Goal: Check status: Check status

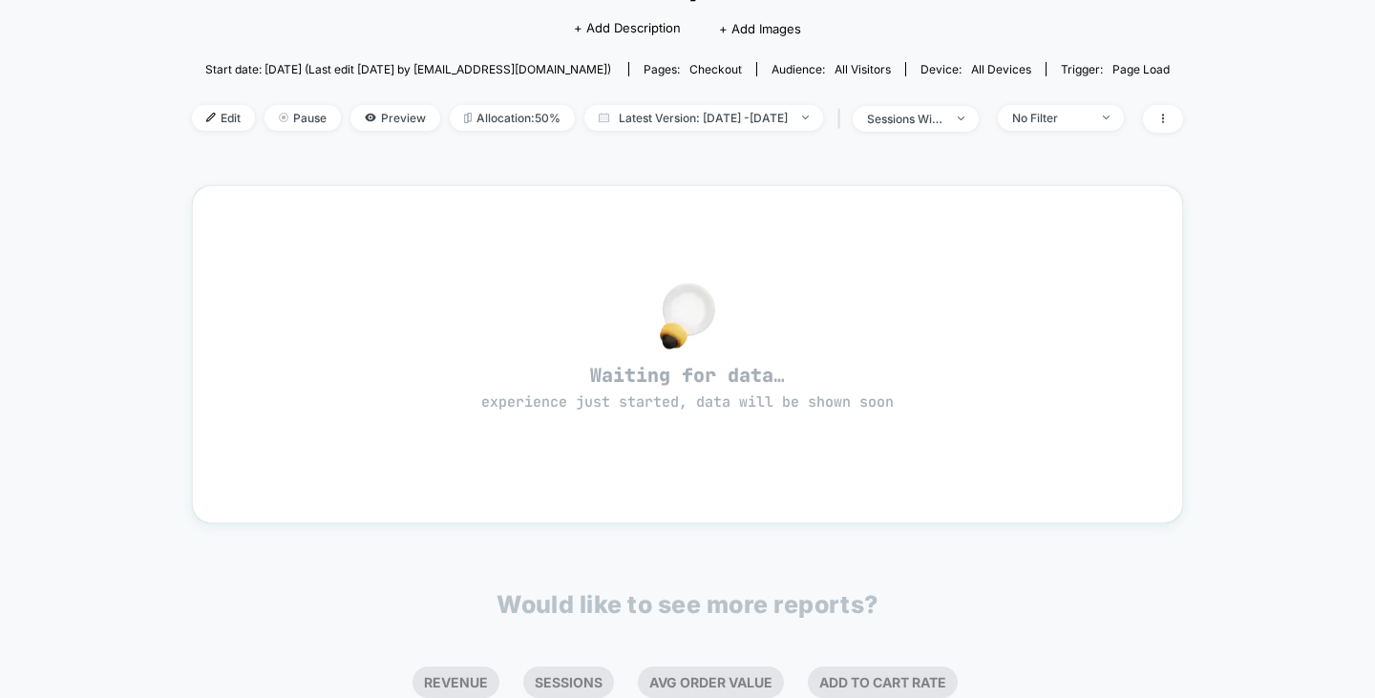
scroll to position [95, 0]
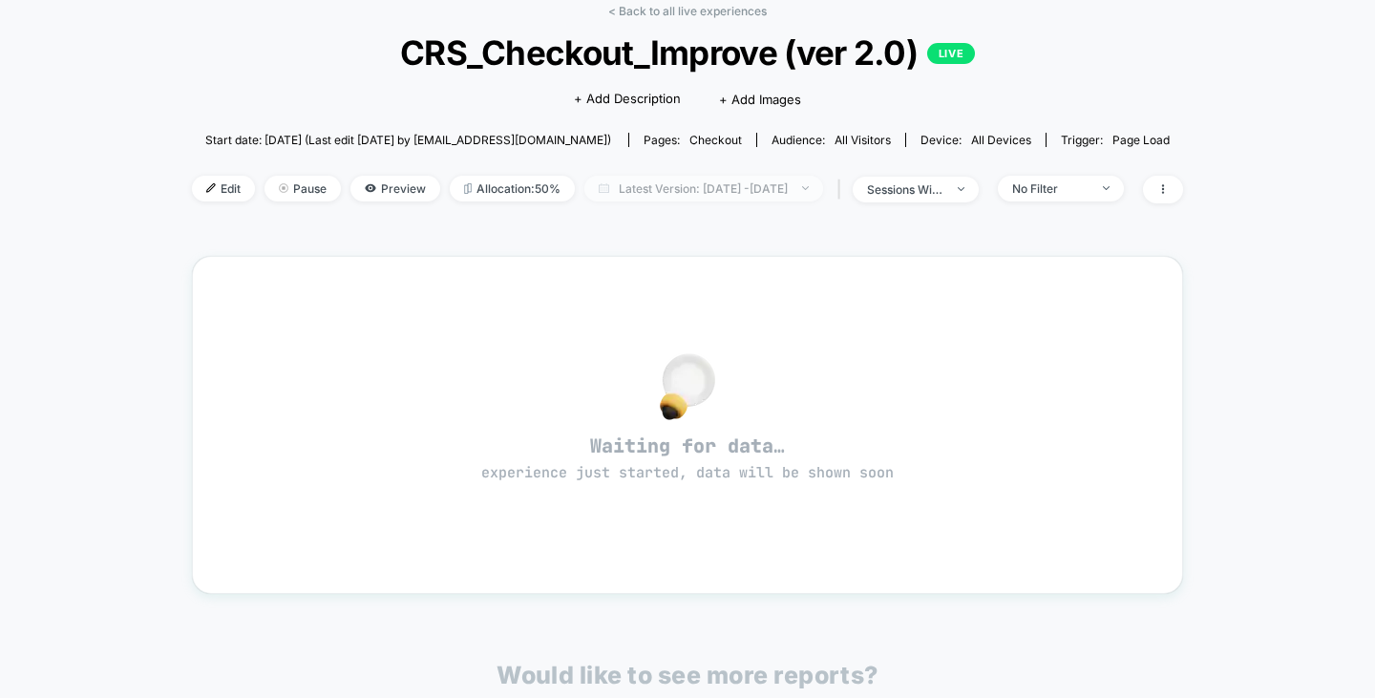
click at [812, 176] on span "Latest Version: Sep 8, 2025 - Sep 8, 2025" at bounding box center [703, 189] width 239 height 26
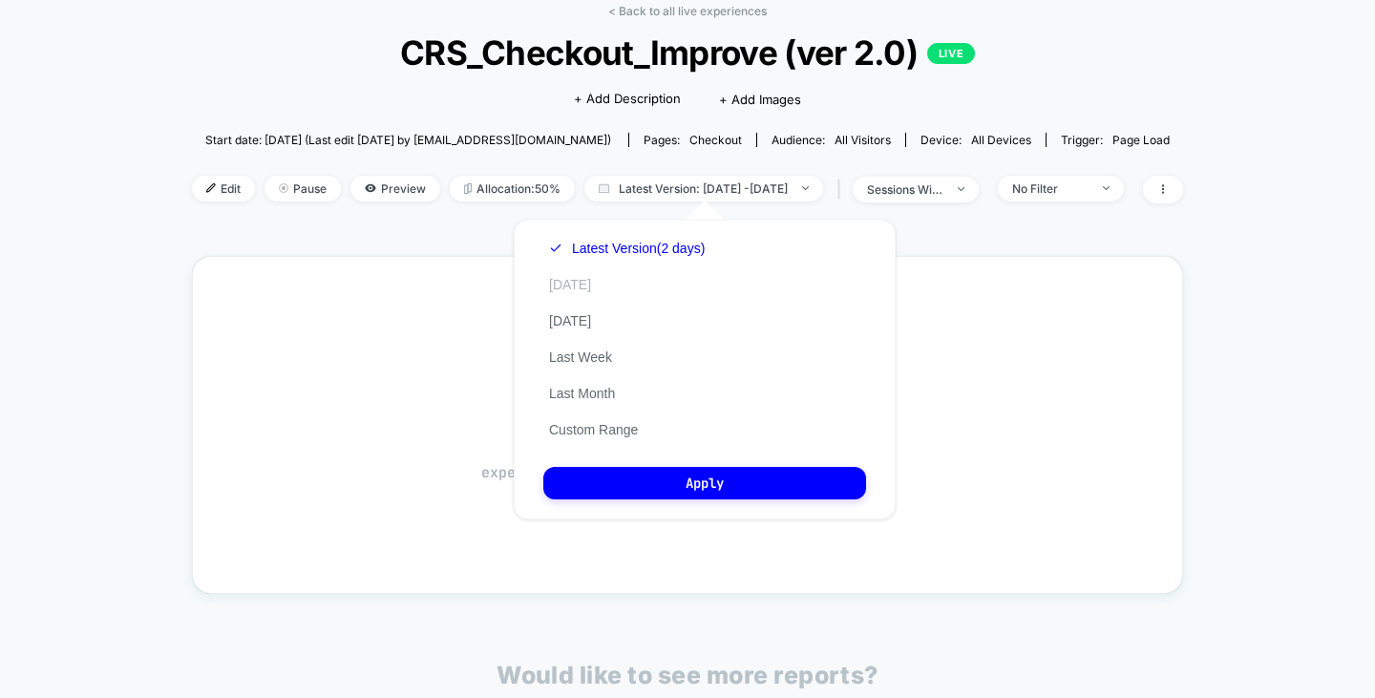
click at [577, 281] on button "Today" at bounding box center [569, 284] width 53 height 17
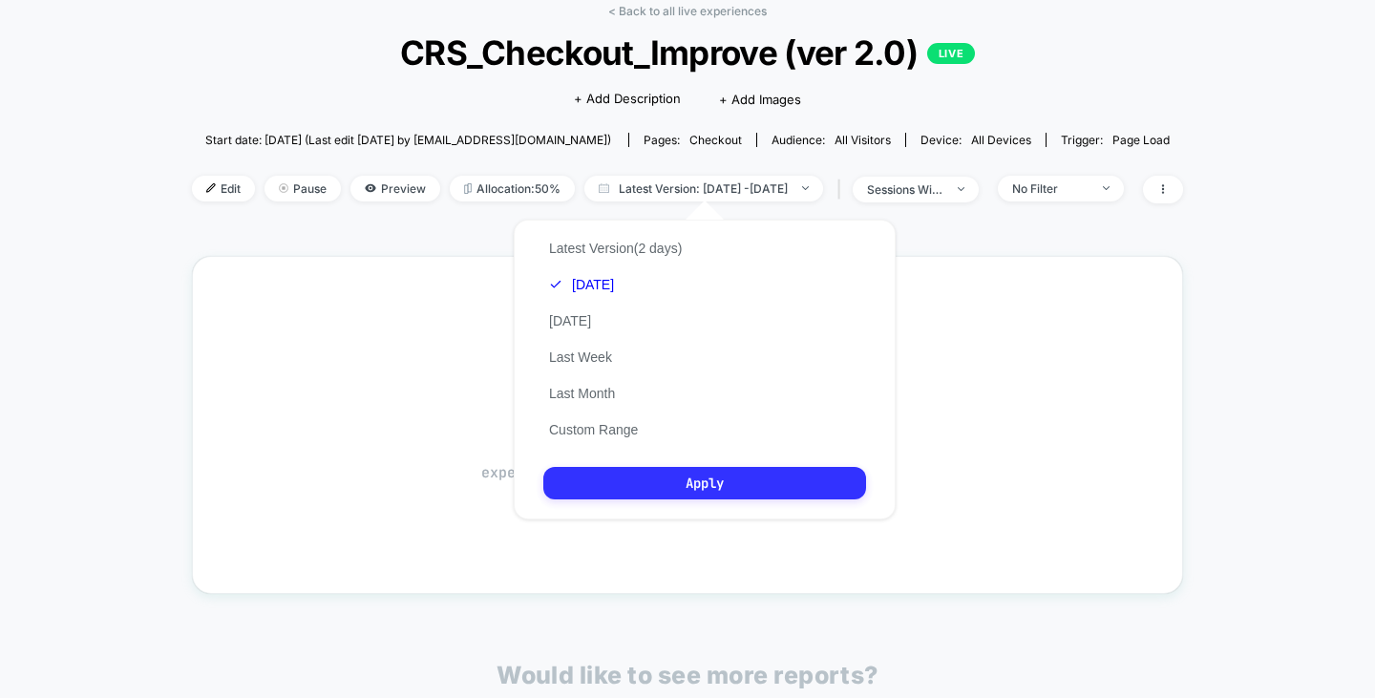
click at [772, 472] on button "Apply" at bounding box center [704, 483] width 323 height 32
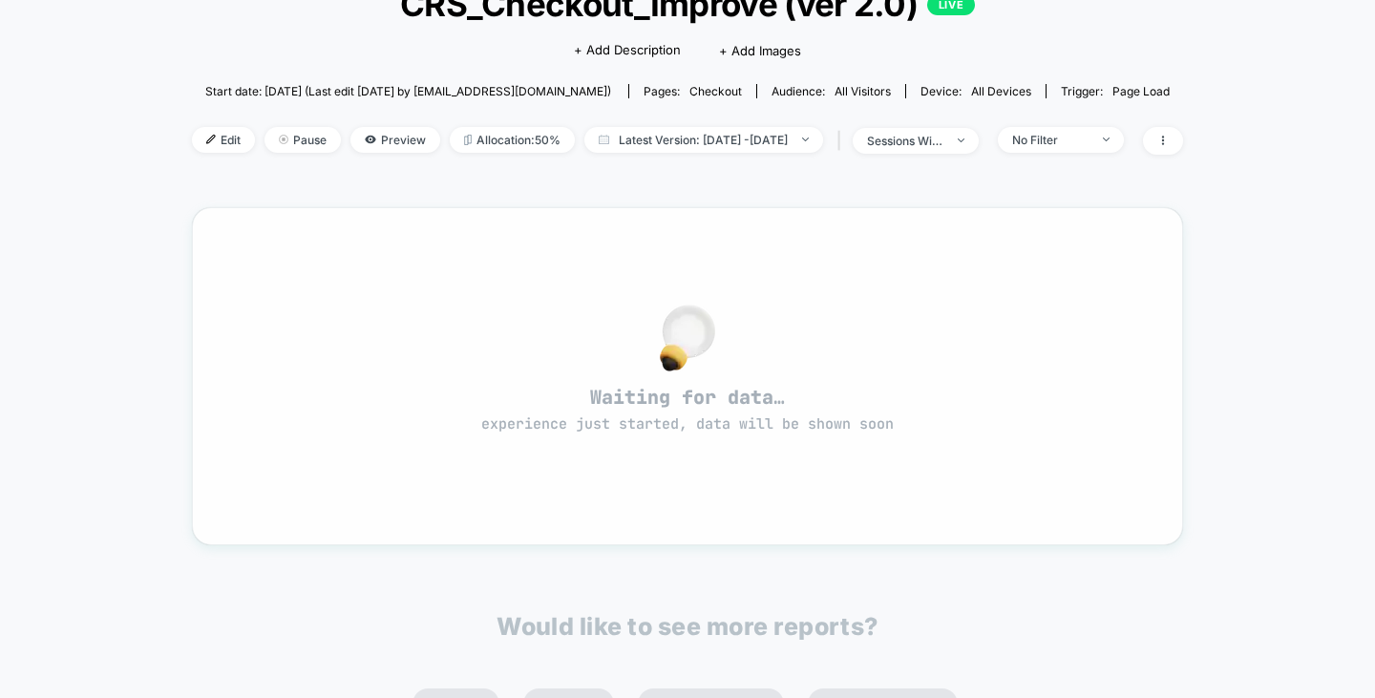
scroll to position [382, 0]
